Goal: Check status: Check status

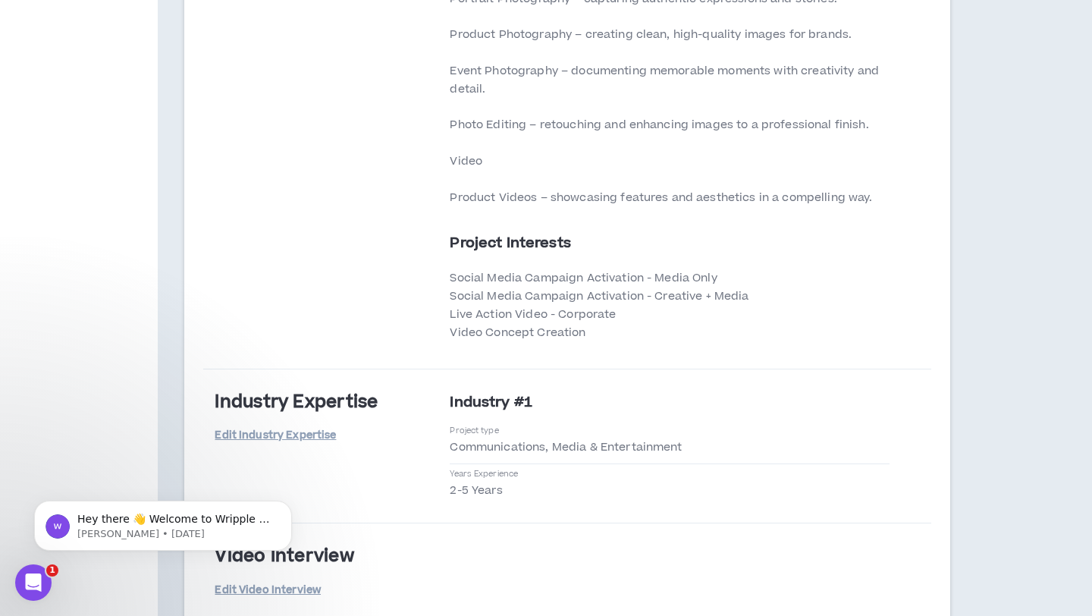
scroll to position [3168, 0]
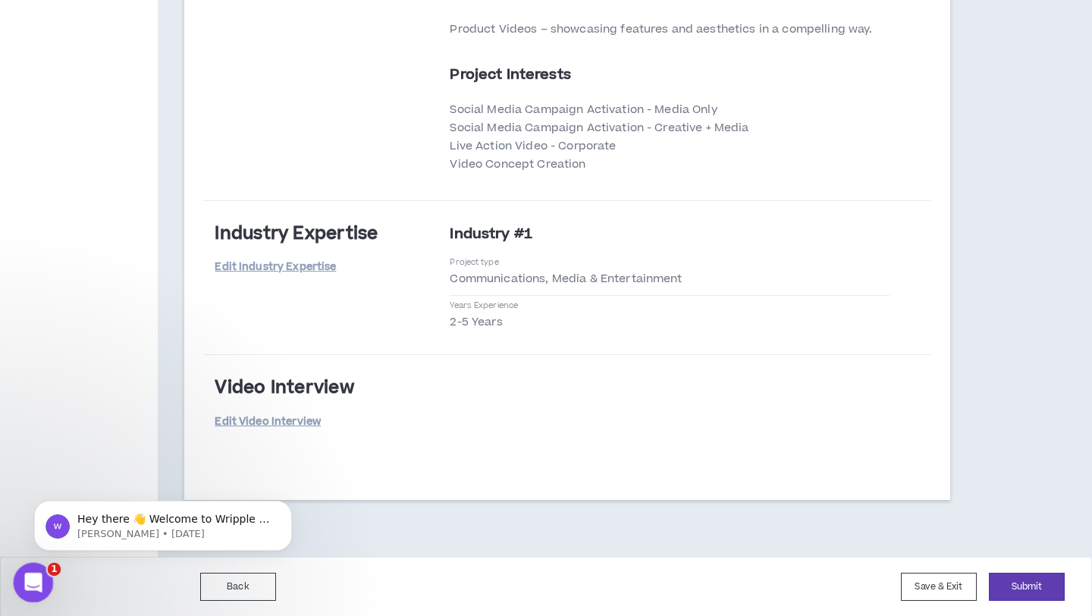
click at [42, 576] on icon "Open Intercom Messenger" at bounding box center [31, 580] width 25 height 25
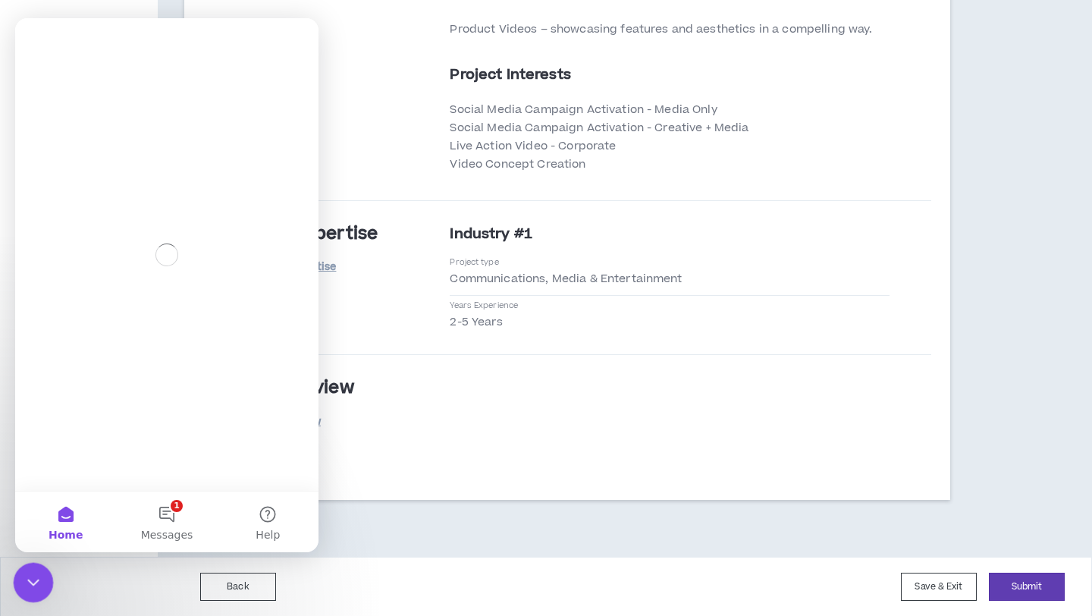
scroll to position [0, 0]
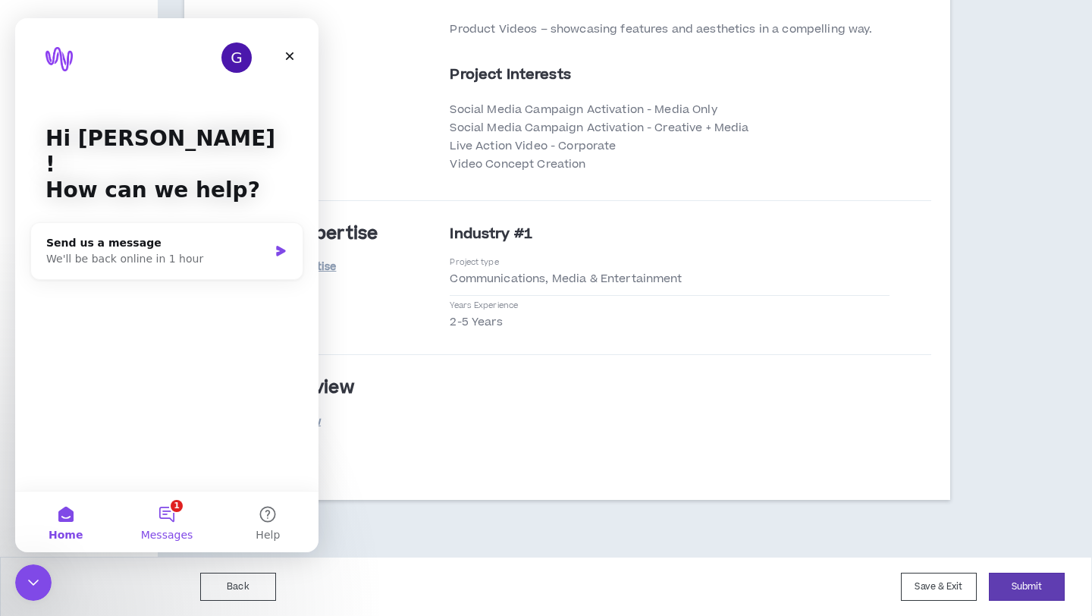
click at [158, 525] on button "1 Messages" at bounding box center [166, 521] width 101 height 61
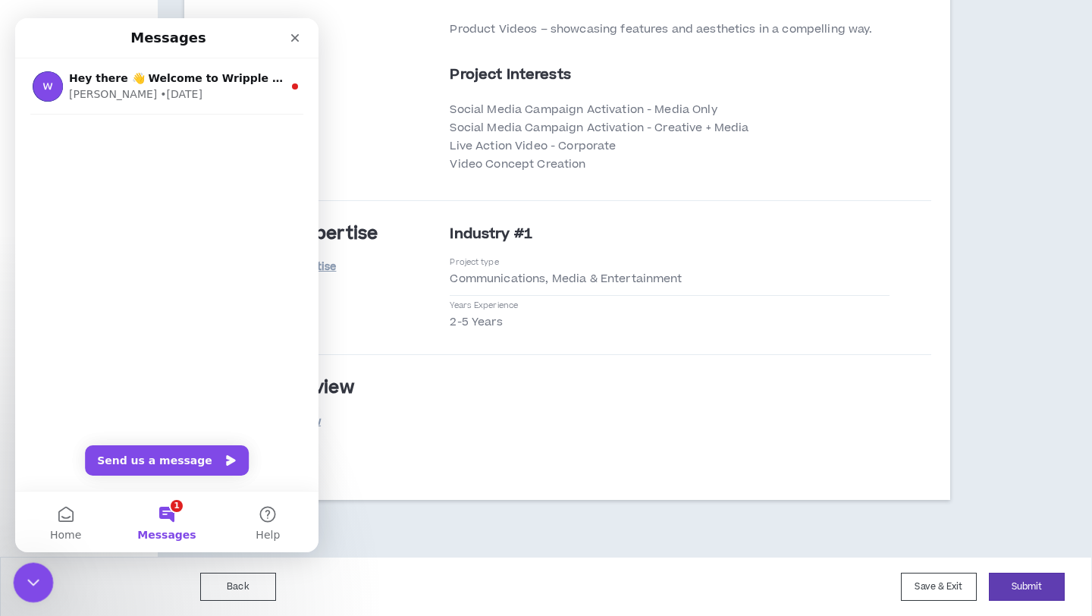
click at [22, 598] on div "Close Intercom Messenger" at bounding box center [31, 580] width 36 height 36
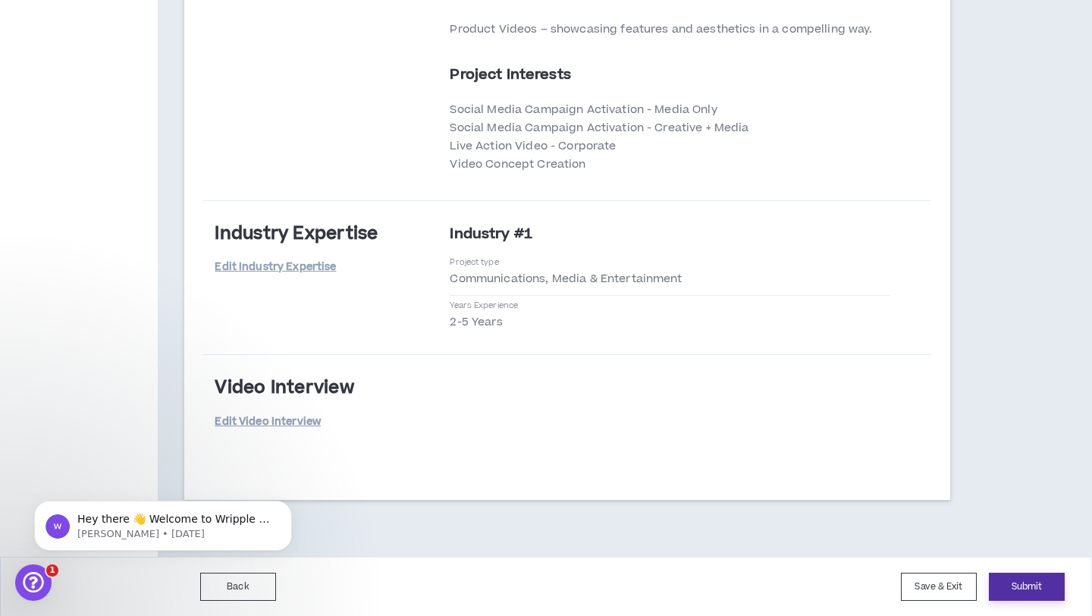
click at [1032, 592] on button "Submit" at bounding box center [1027, 587] width 76 height 28
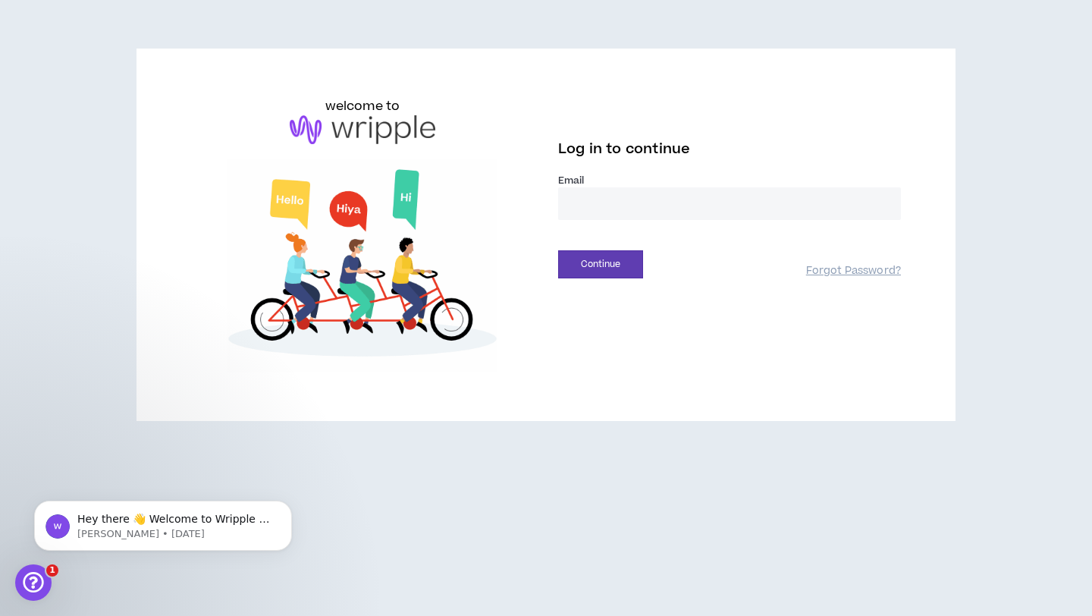
click at [746, 199] on input "email" at bounding box center [729, 203] width 343 height 33
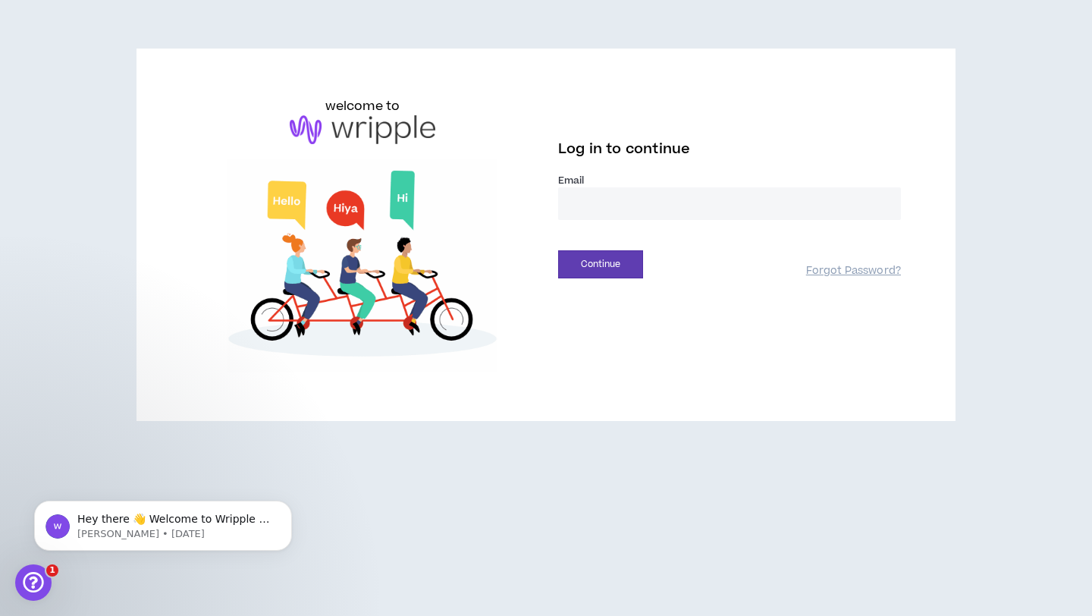
type input "**********"
click at [620, 259] on button "Continue" at bounding box center [600, 264] width 85 height 28
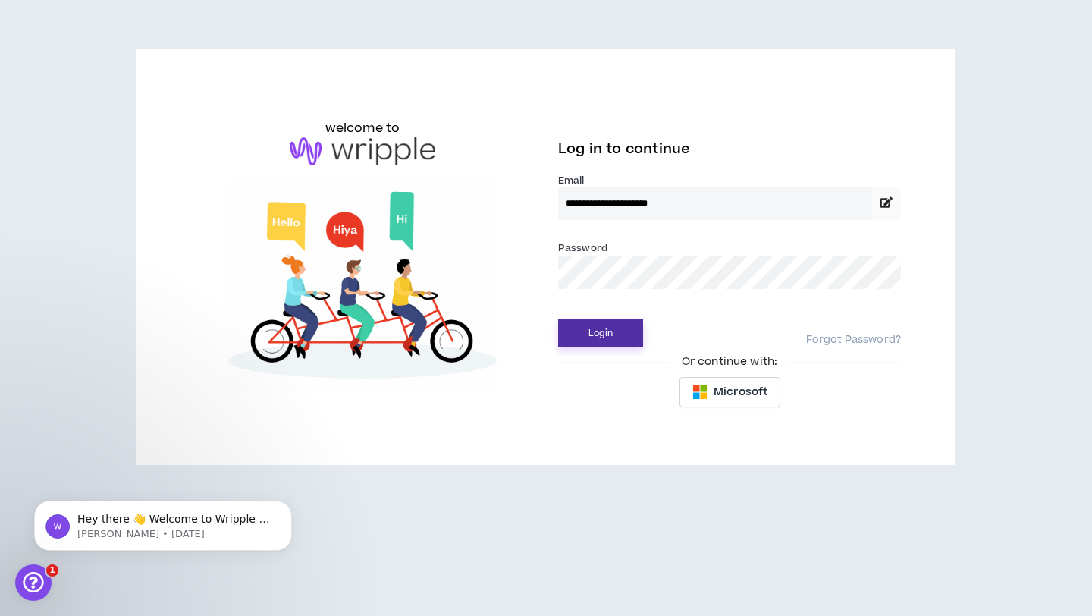
click at [614, 345] on button "Login" at bounding box center [600, 333] width 85 height 28
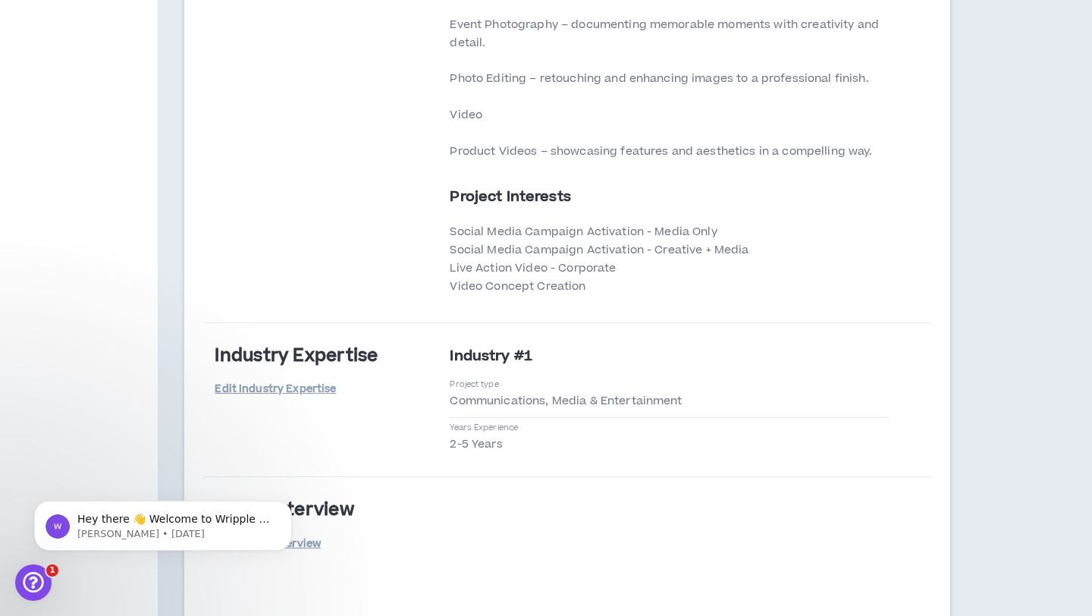
scroll to position [3168, 0]
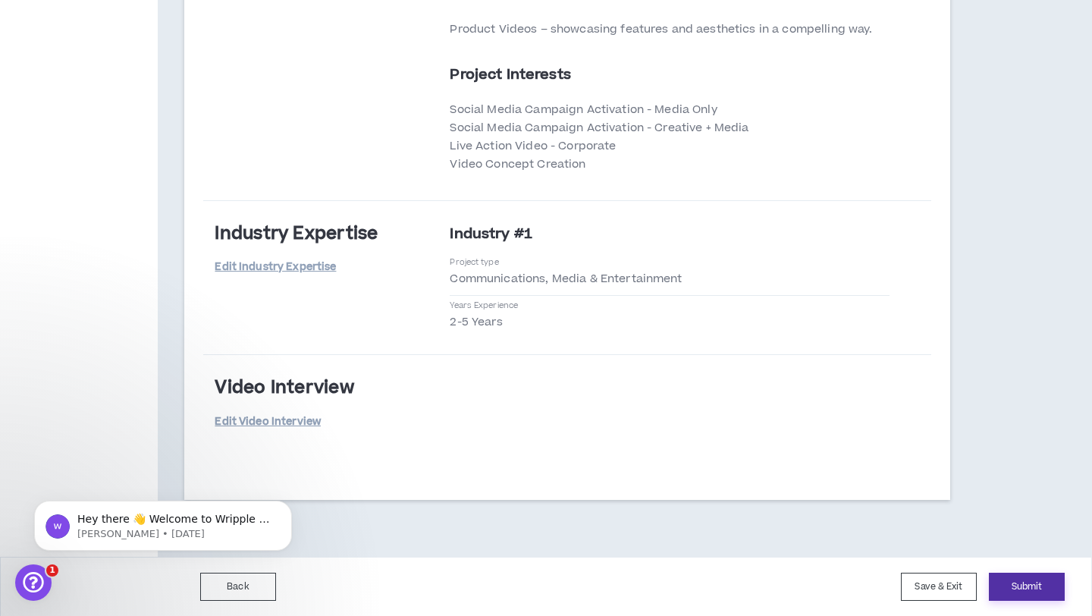
click at [1036, 576] on button "Submit" at bounding box center [1027, 587] width 76 height 28
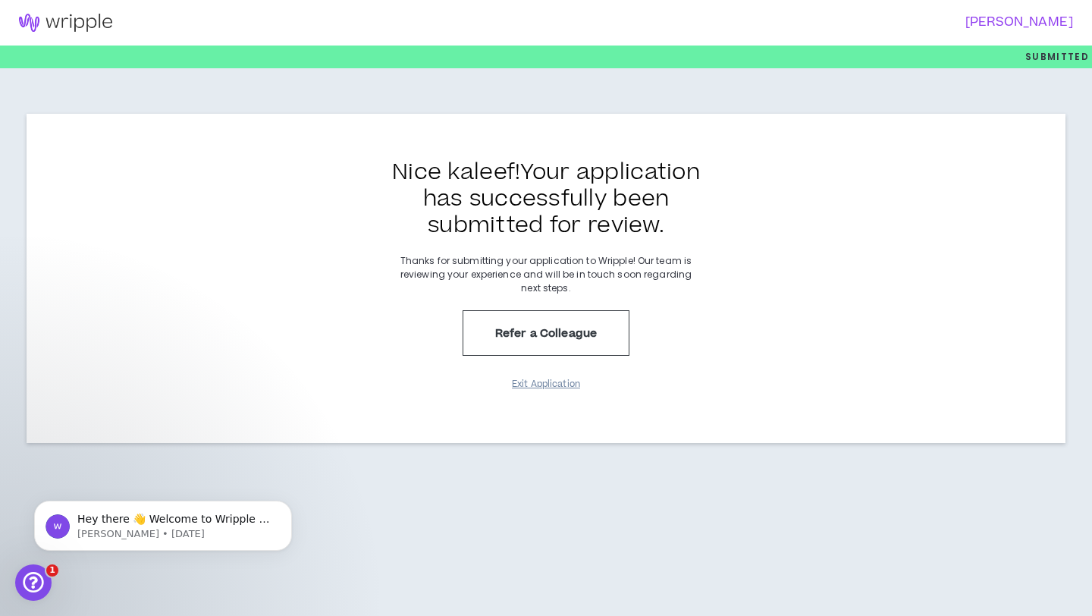
click at [548, 378] on button "Exit Application" at bounding box center [546, 384] width 76 height 27
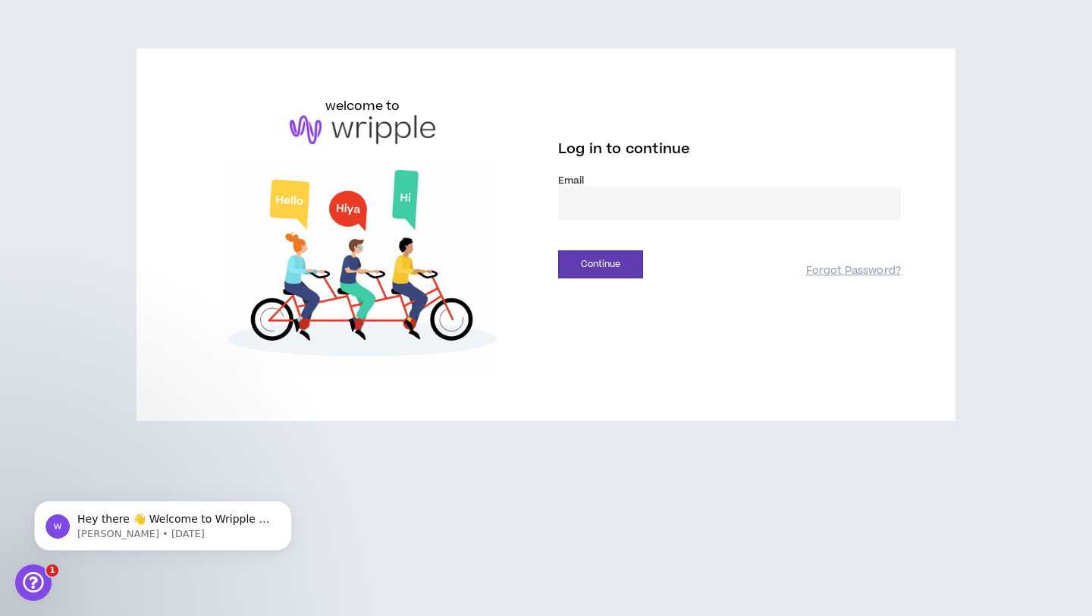
click at [623, 212] on input "email" at bounding box center [729, 203] width 343 height 33
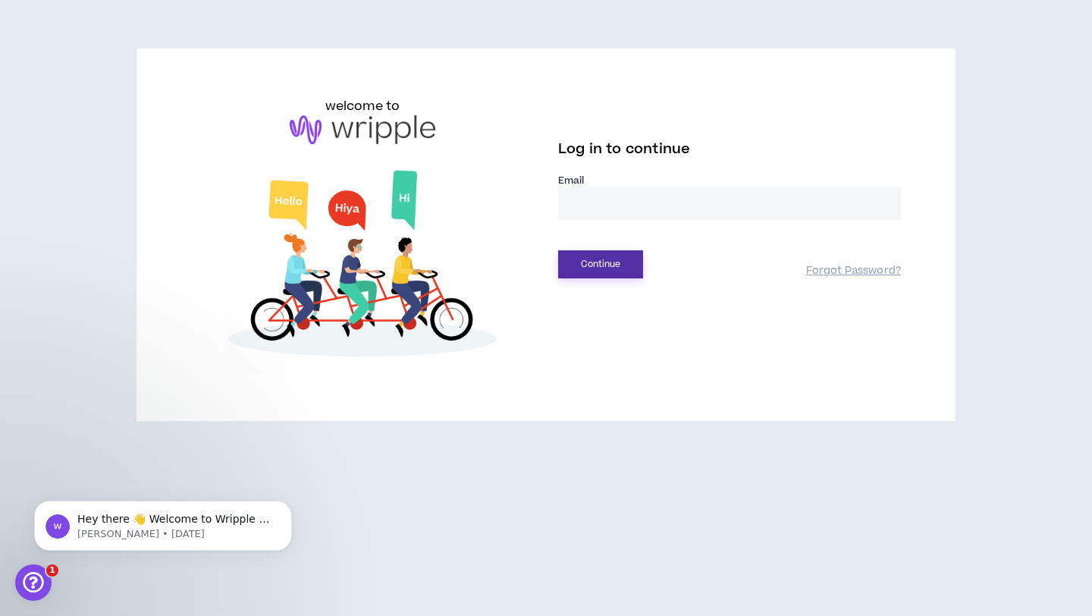
click at [605, 264] on button "Continue" at bounding box center [600, 264] width 85 height 28
click at [616, 202] on input "email" at bounding box center [729, 203] width 343 height 33
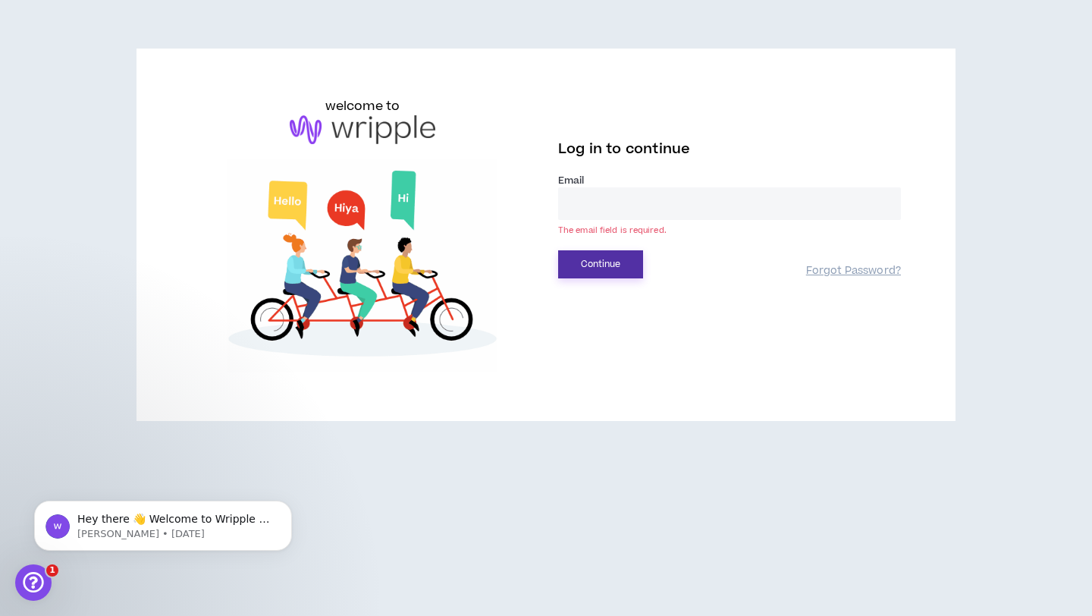
type input "**********"
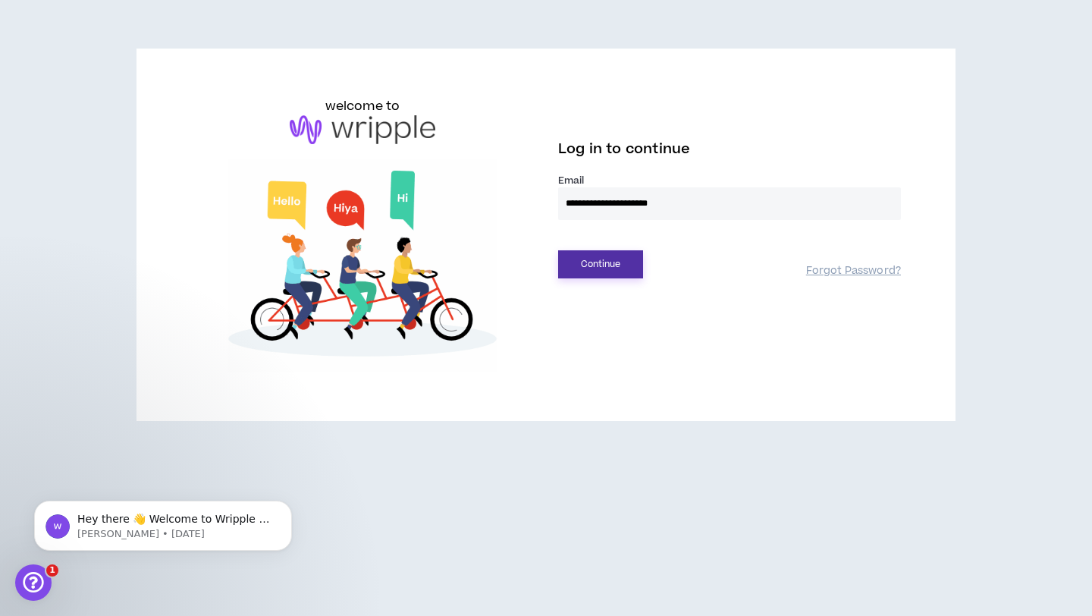
click at [606, 263] on button "Continue" at bounding box center [600, 264] width 85 height 28
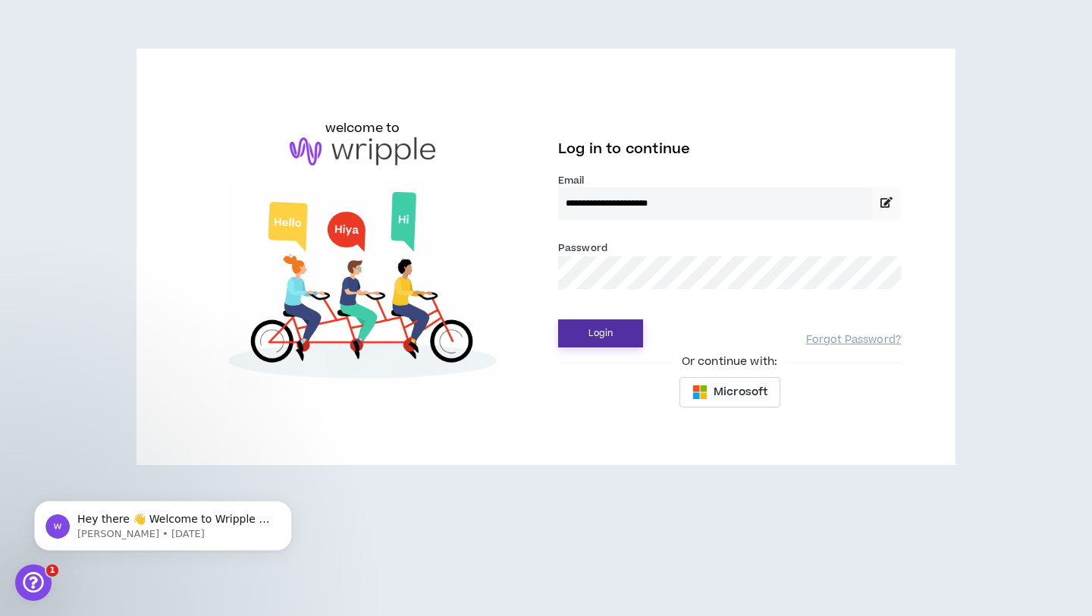
click at [617, 322] on button "Login" at bounding box center [600, 333] width 85 height 28
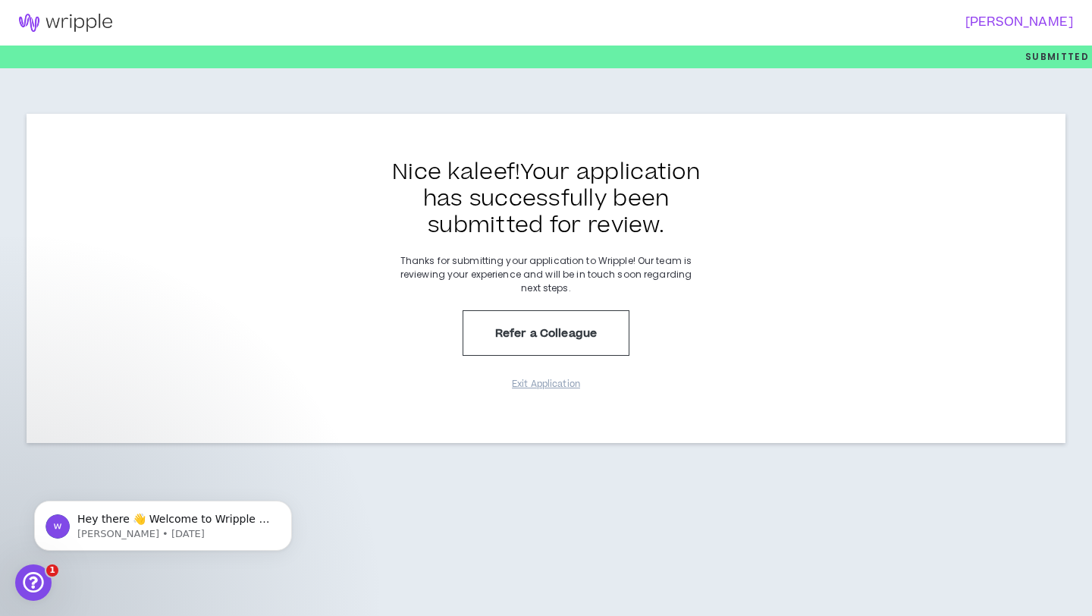
click at [1027, 22] on h3 "[PERSON_NAME]" at bounding box center [805, 22] width 537 height 14
click at [42, 20] on img at bounding box center [65, 23] width 131 height 18
click at [41, 584] on div "Open Intercom Messenger" at bounding box center [31, 580] width 50 height 50
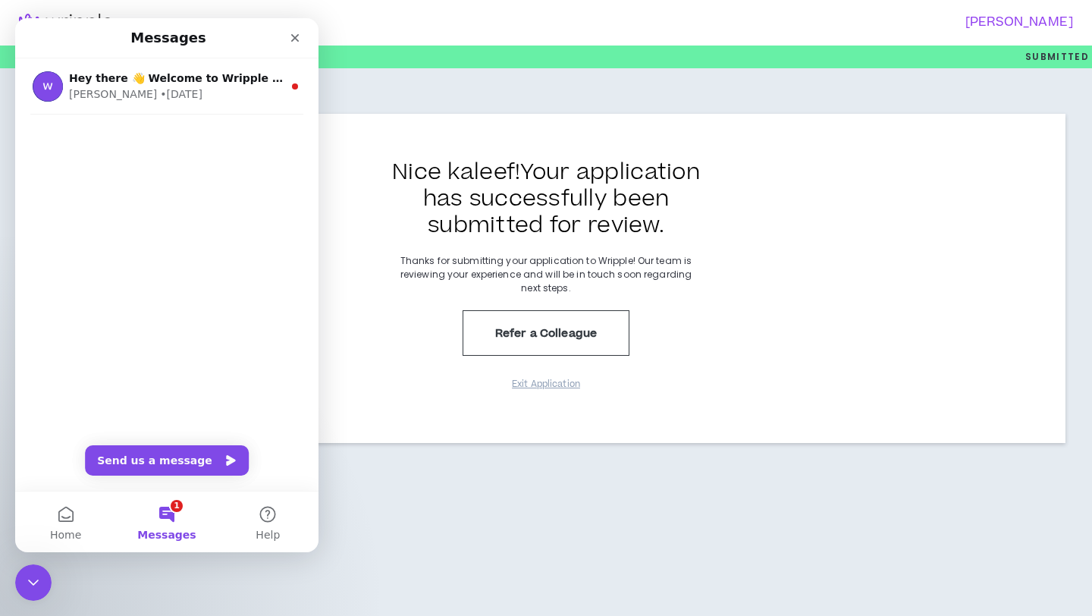
click at [176, 507] on button "1 Messages" at bounding box center [166, 521] width 101 height 61
click at [296, 33] on icon "Close" at bounding box center [295, 38] width 12 height 12
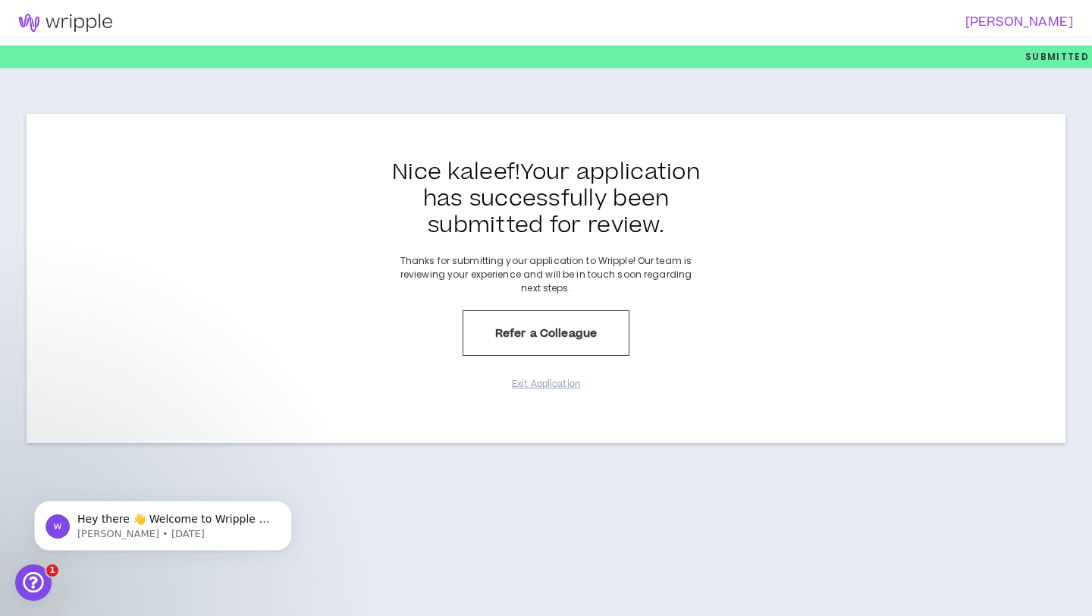
click at [1013, 27] on h3 "[PERSON_NAME]" at bounding box center [805, 22] width 537 height 14
